Goal: Task Accomplishment & Management: Use online tool/utility

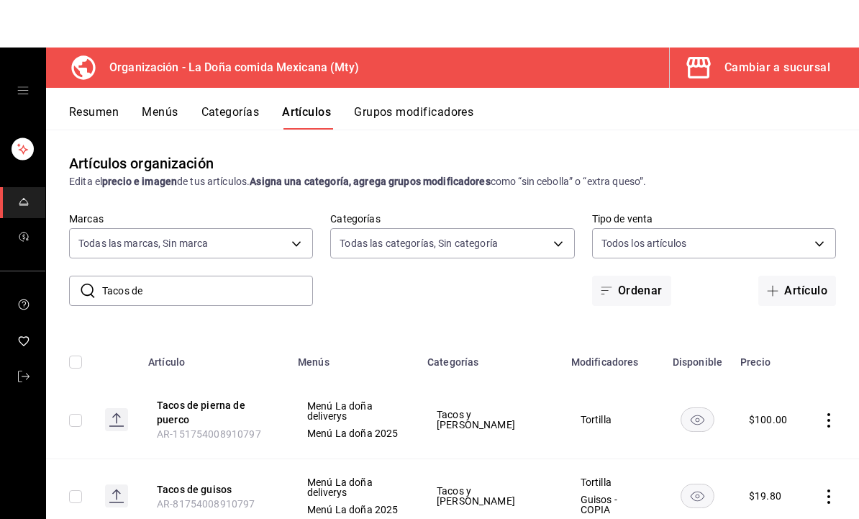
click at [169, 29] on h3 "Organización - La Doña comida Mexicana (Mty)" at bounding box center [228, 20] width 261 height 17
click at [160, 29] on h3 "Organización - La Doña comida Mexicana (Mty)" at bounding box center [228, 20] width 261 height 17
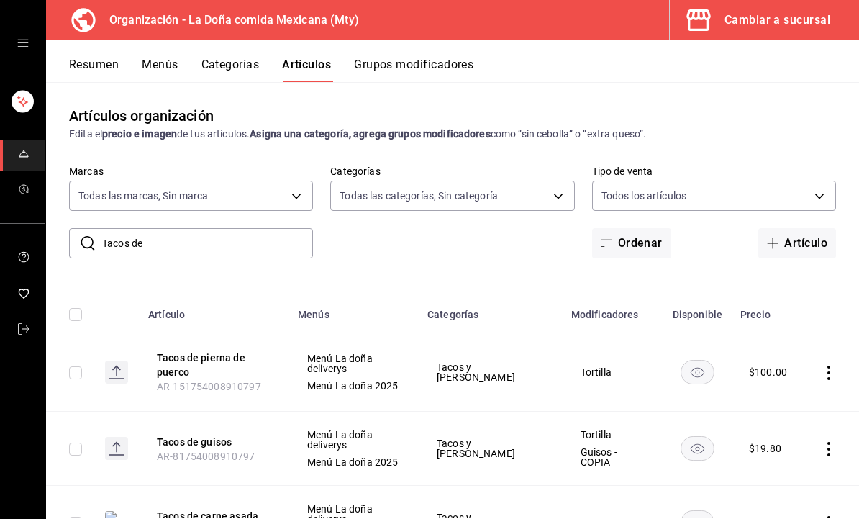
click at [30, 164] on link "mailbox folders" at bounding box center [22, 155] width 45 height 31
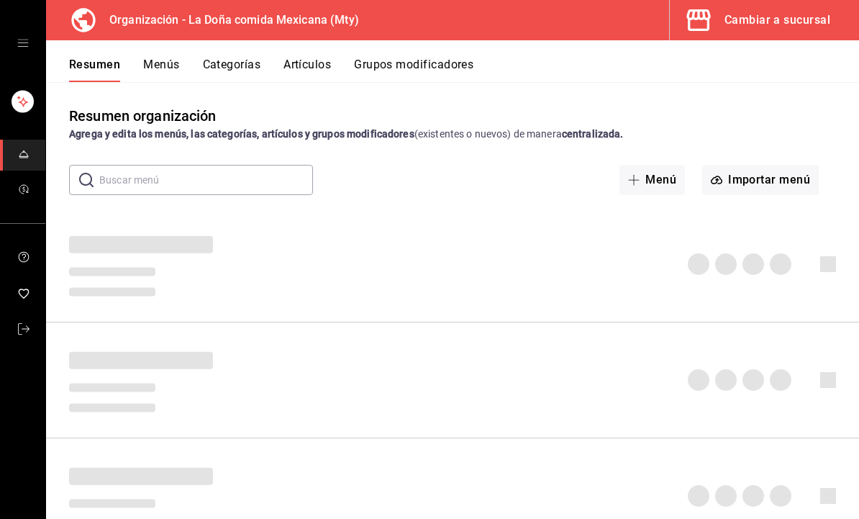
click at [30, 163] on link "mailbox folders" at bounding box center [22, 155] width 45 height 31
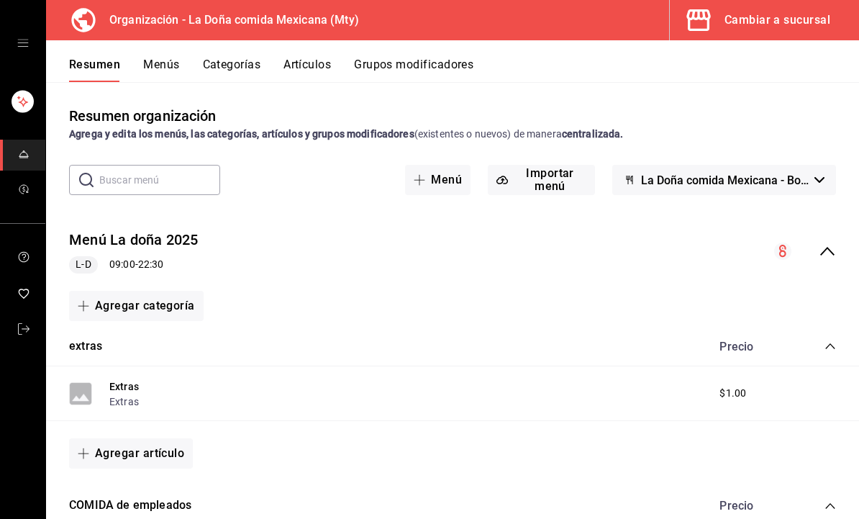
click at [172, 71] on button "Menús" at bounding box center [161, 70] width 36 height 24
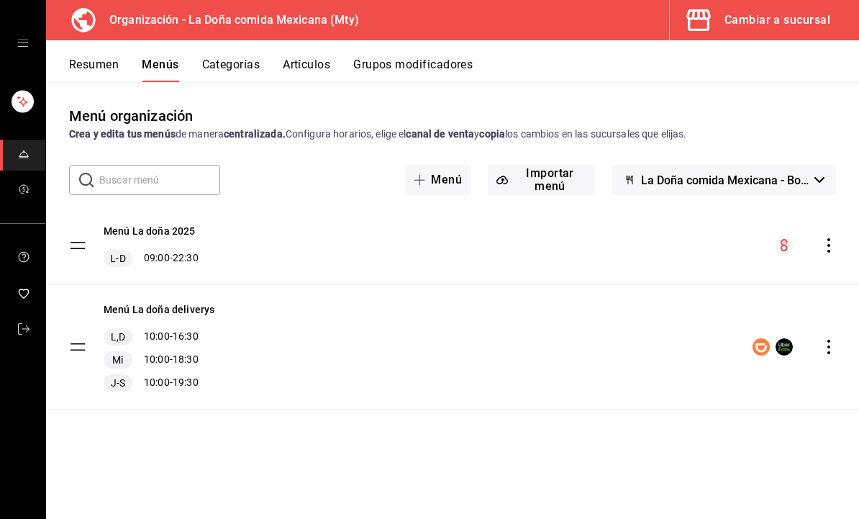
click at [830, 344] on icon "actions" at bounding box center [829, 347] width 14 height 14
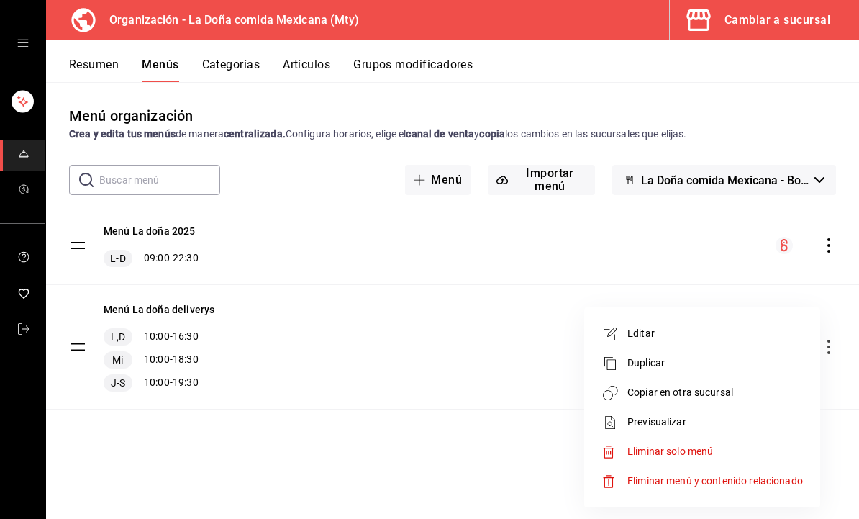
click at [723, 392] on span "Copiar en otra sucursal" at bounding box center [716, 392] width 176 height 15
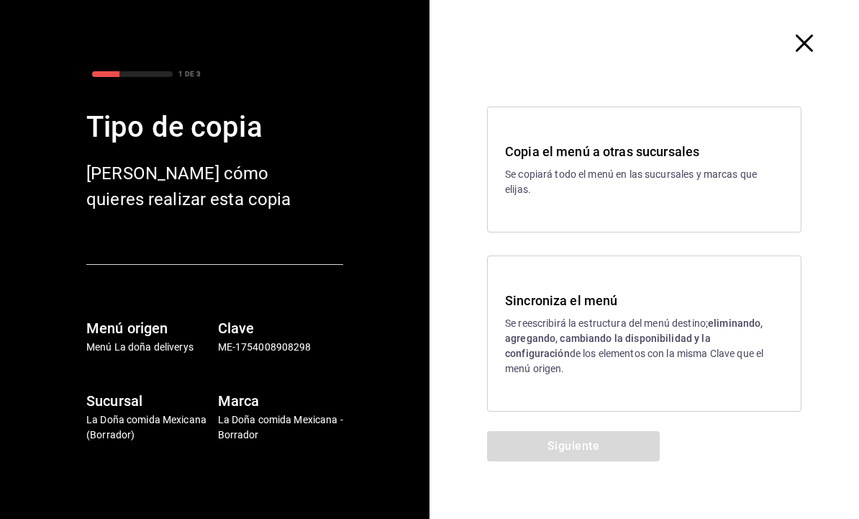
click at [746, 349] on strong "eliminando, agregando, cambiando la disponibilidad y la configuración" at bounding box center [634, 338] width 258 height 42
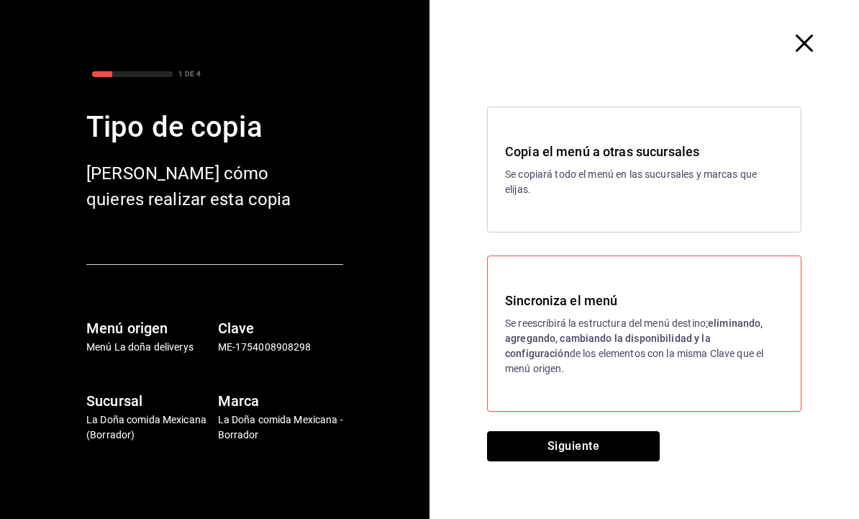
click at [630, 443] on button "Siguiente" at bounding box center [573, 446] width 173 height 30
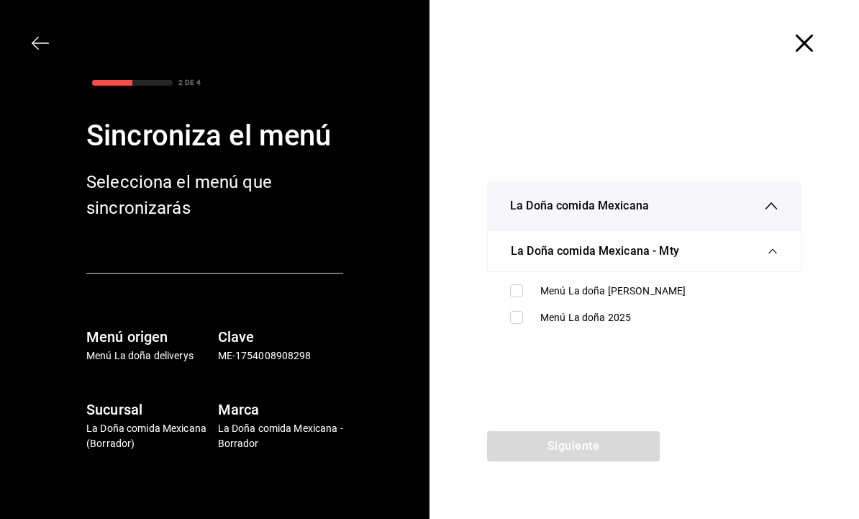
click at [738, 284] on div "Menú La doña [PERSON_NAME]" at bounding box center [659, 291] width 238 height 15
checkbox input "true"
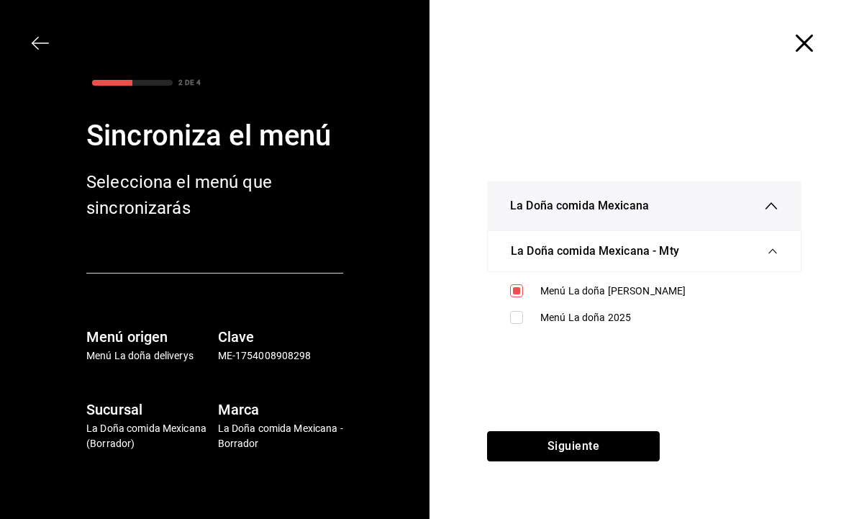
click at [612, 445] on button "Siguiente" at bounding box center [573, 446] width 173 height 30
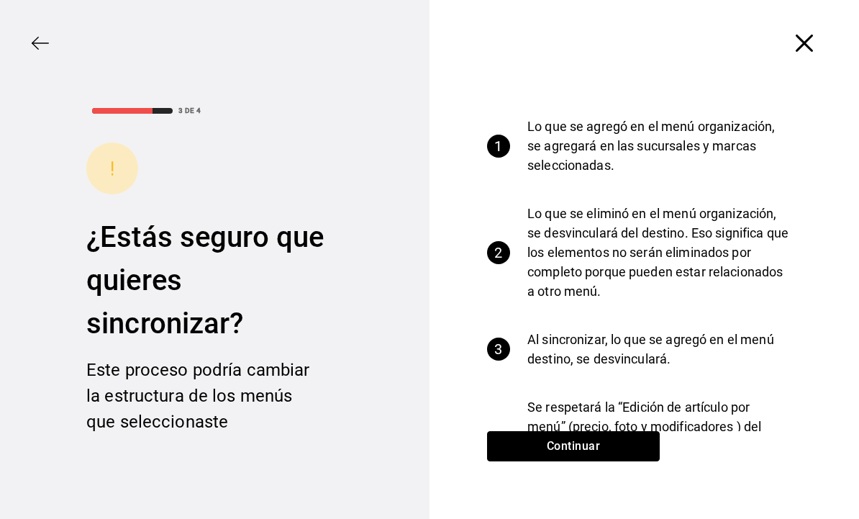
click at [612, 446] on button "Continuar" at bounding box center [573, 446] width 173 height 30
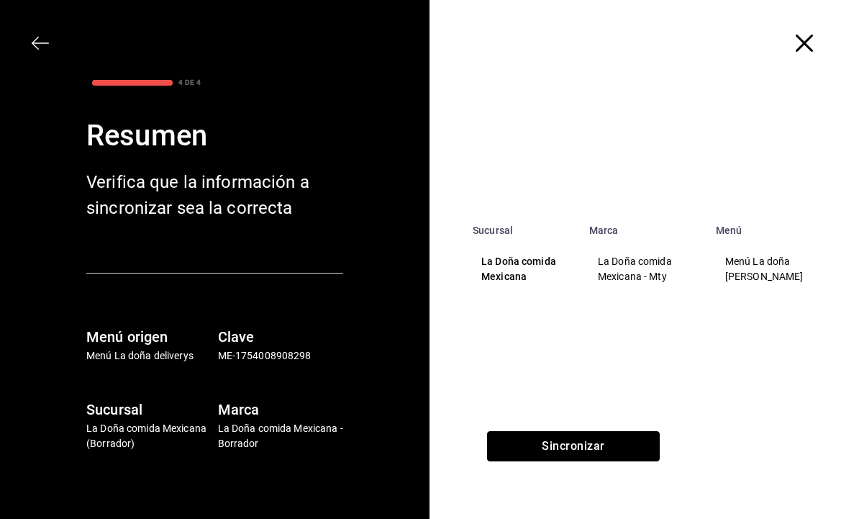
click at [621, 448] on button "Sincronizar" at bounding box center [573, 446] width 173 height 30
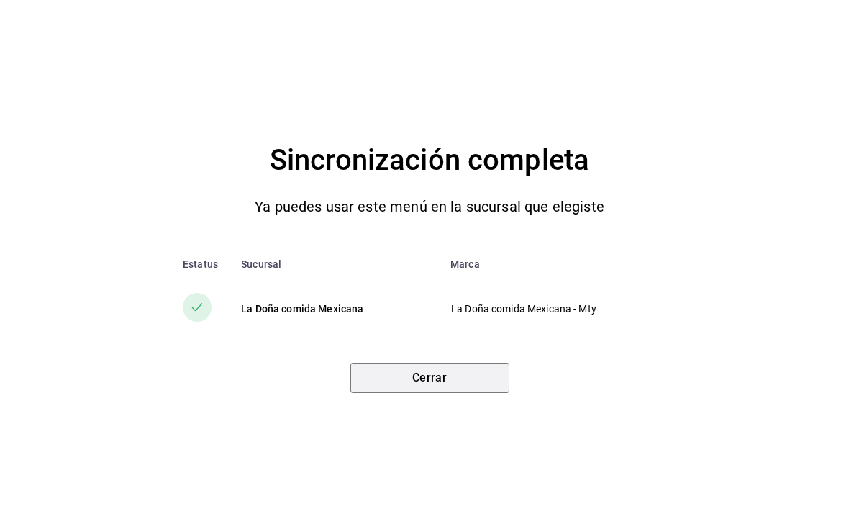
click at [473, 376] on button "Cerrar" at bounding box center [429, 378] width 159 height 30
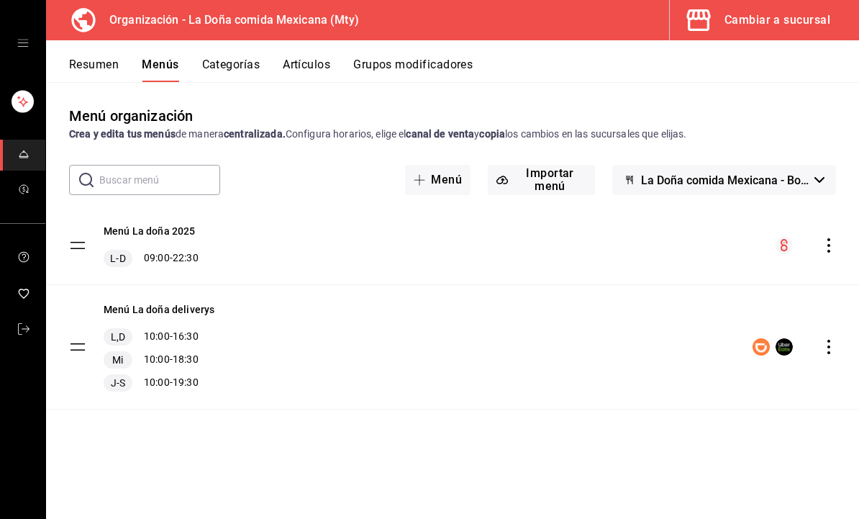
click at [814, 26] on div "Cambiar a sucursal" at bounding box center [778, 20] width 106 height 20
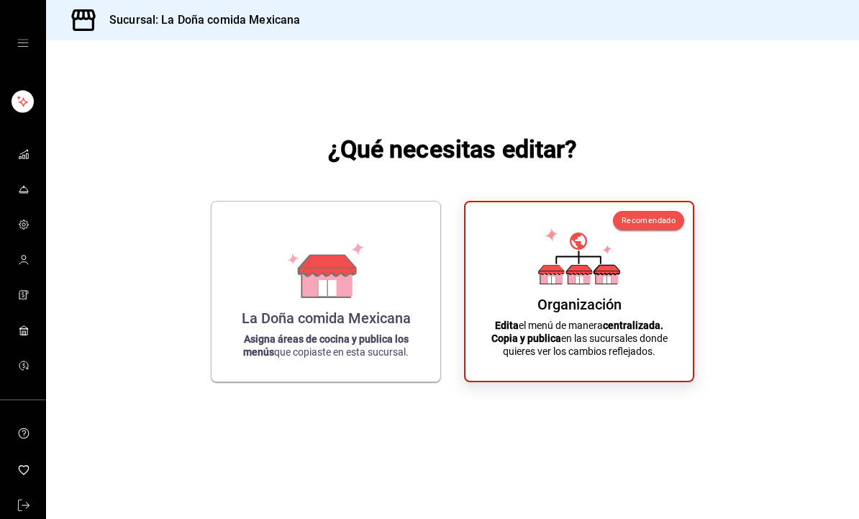
click at [410, 327] on div "La Doña comida Mexicana" at bounding box center [326, 317] width 169 height 17
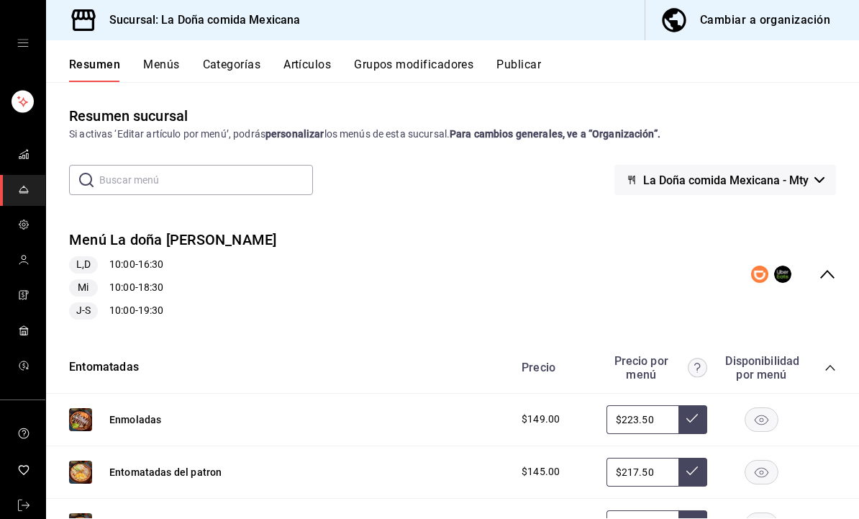
click at [523, 65] on button "Publicar" at bounding box center [519, 70] width 45 height 24
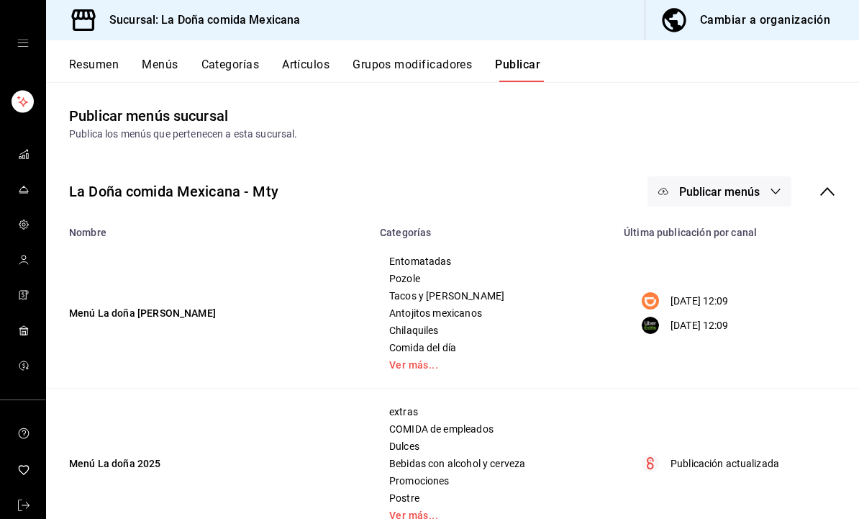
click at [826, 201] on div "Publicar menús" at bounding box center [742, 191] width 189 height 30
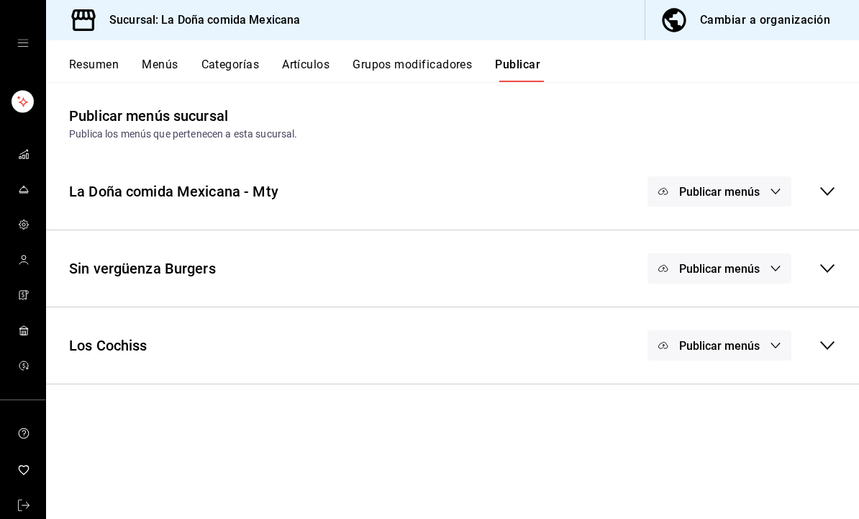
click at [761, 194] on button "Publicar menús" at bounding box center [720, 191] width 144 height 30
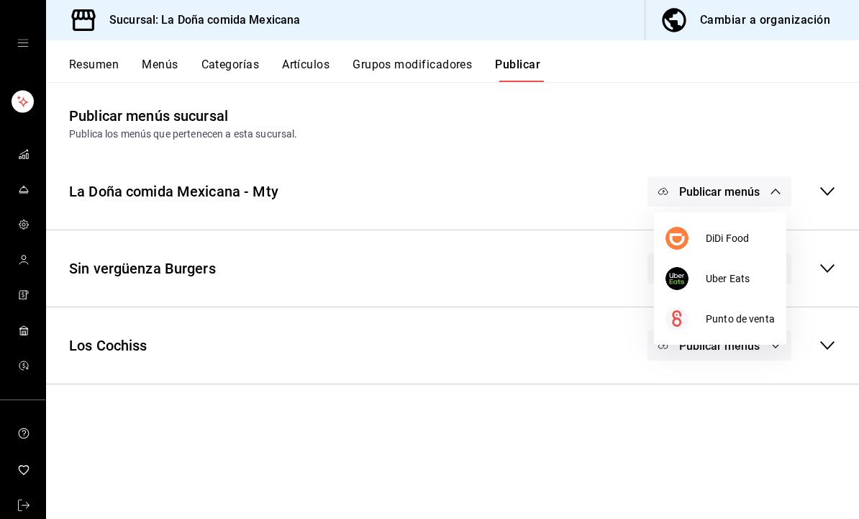
click at [755, 284] on span "Uber Eats" at bounding box center [740, 278] width 69 height 15
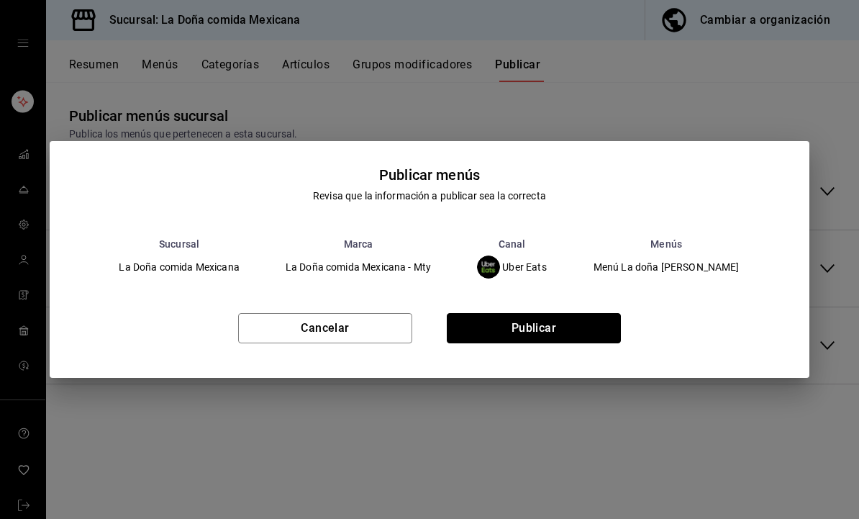
click at [592, 332] on button "Publicar" at bounding box center [534, 328] width 174 height 30
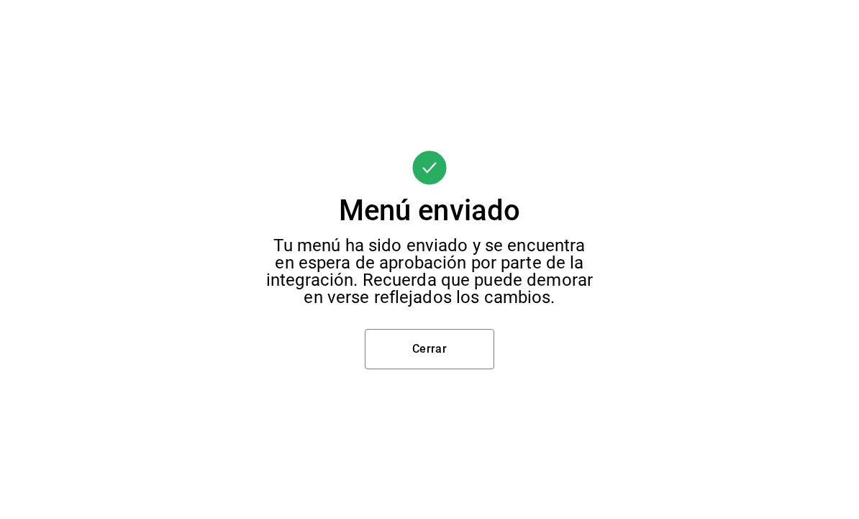
click at [454, 348] on button "Cerrar" at bounding box center [430, 349] width 130 height 40
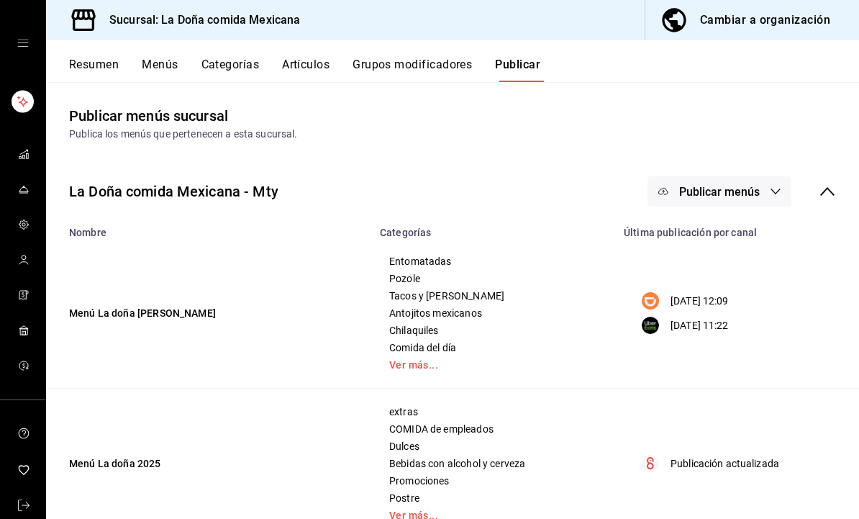
click at [761, 194] on button "Publicar menús" at bounding box center [720, 191] width 144 height 30
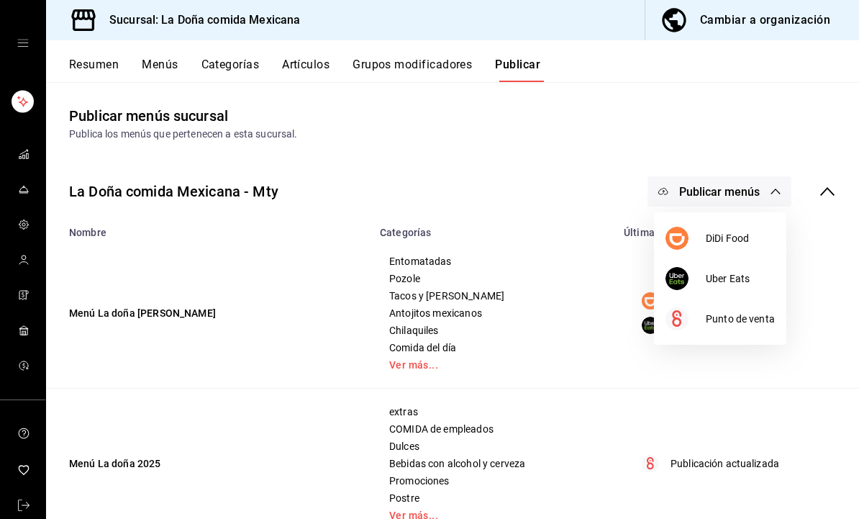
click at [751, 238] on span "DiDi Food" at bounding box center [740, 238] width 69 height 15
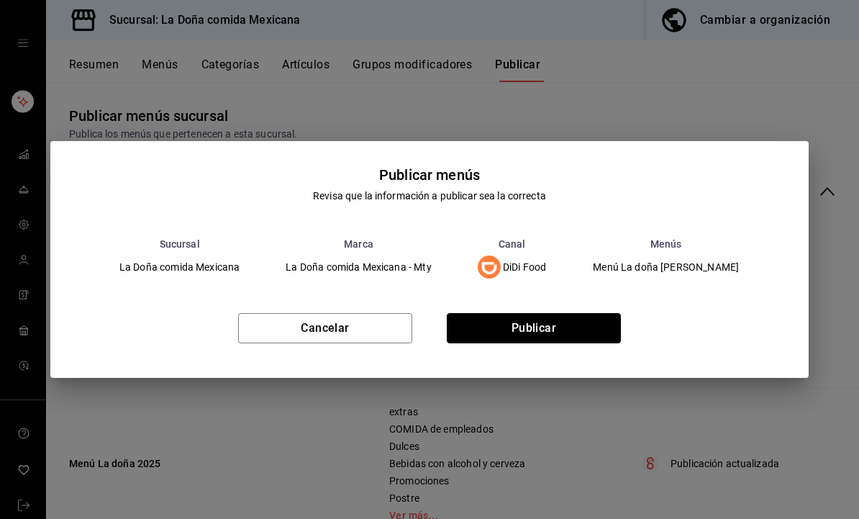
click at [574, 333] on button "Publicar" at bounding box center [534, 328] width 174 height 30
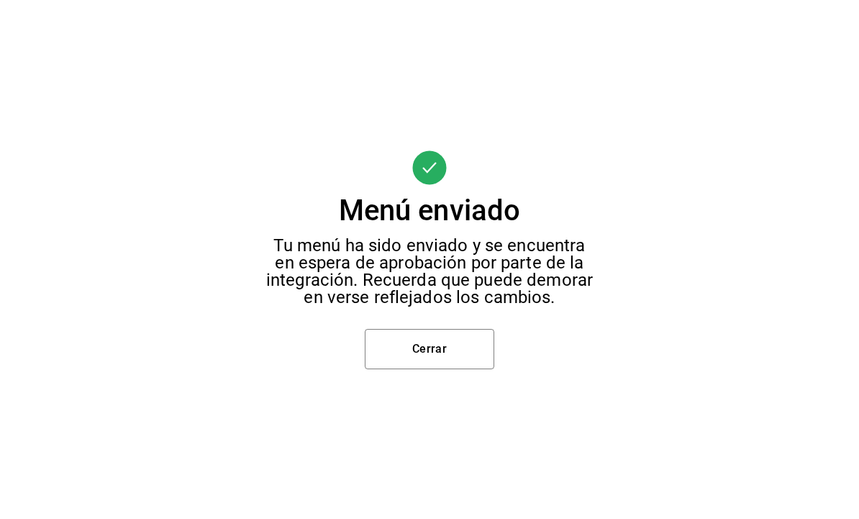
click at [462, 350] on button "Cerrar" at bounding box center [430, 349] width 130 height 40
